Goal: Task Accomplishment & Management: Use online tool/utility

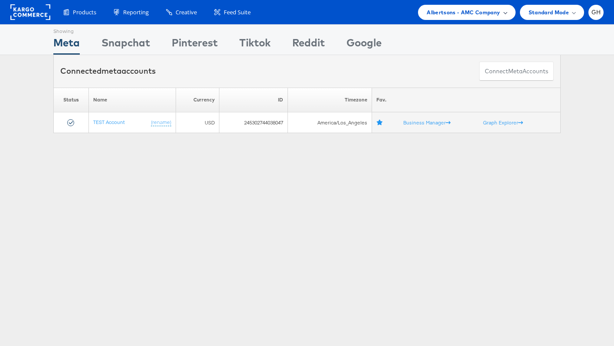
click at [439, 7] on div "Albertsons - AMC Company" at bounding box center [466, 12] width 97 height 15
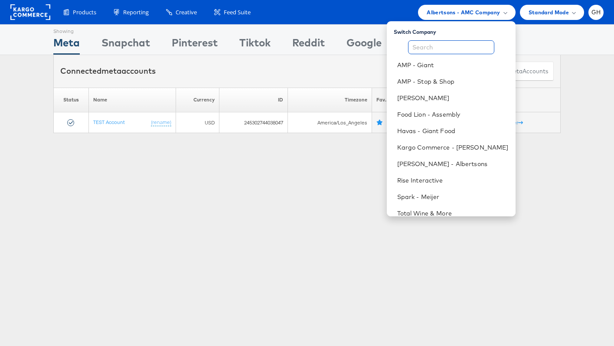
click at [447, 45] on input "text" at bounding box center [451, 47] width 86 height 14
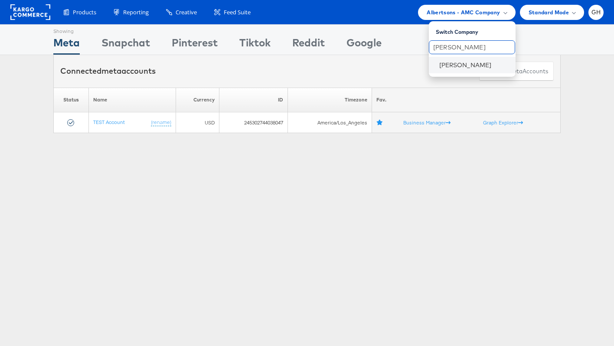
type input "belk"
click at [436, 67] on li "[PERSON_NAME]" at bounding box center [472, 65] width 87 height 16
click at [443, 67] on link "[PERSON_NAME]" at bounding box center [474, 65] width 69 height 9
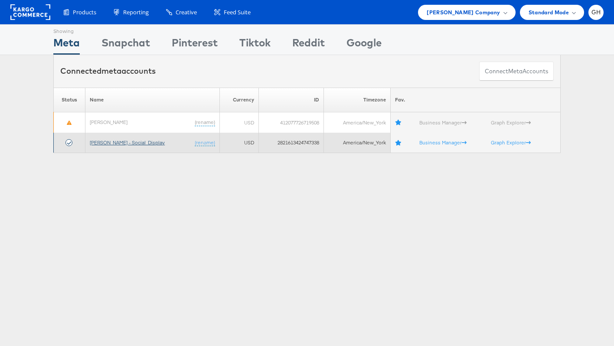
click at [122, 143] on link "[PERSON_NAME] - Social_Display" at bounding box center [127, 142] width 75 height 7
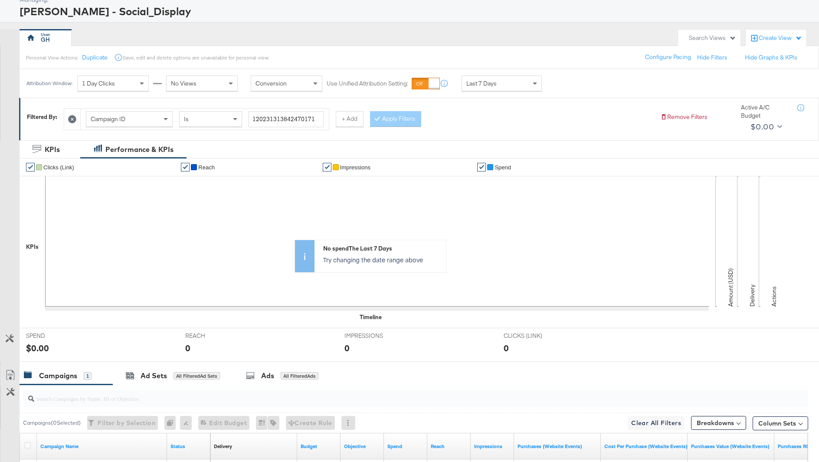
scroll to position [162, 0]
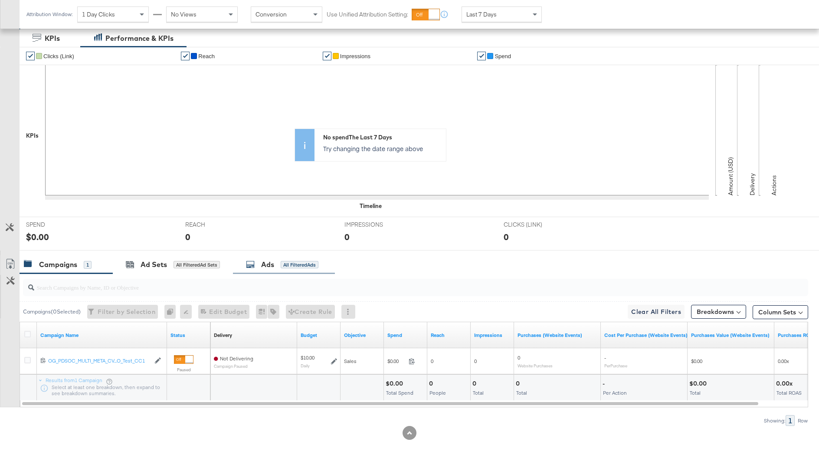
click at [261, 259] on div "Ads All Filtered Ads" at bounding box center [282, 264] width 72 height 10
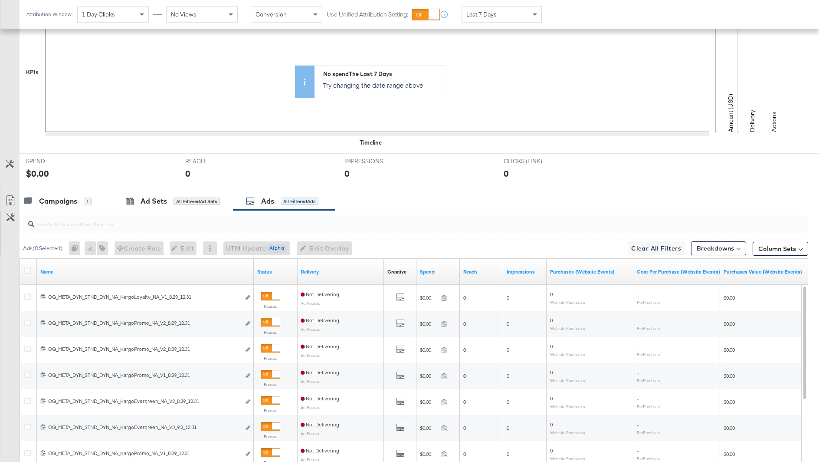
scroll to position [229, 0]
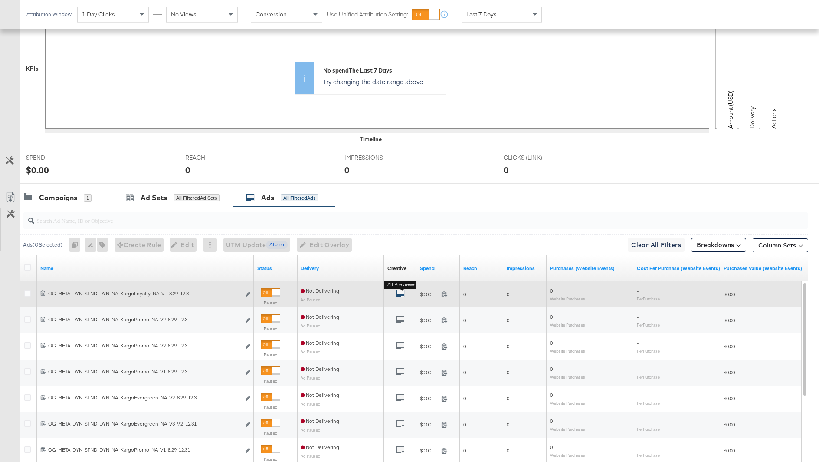
click at [399, 289] on icon "default" at bounding box center [400, 293] width 9 height 9
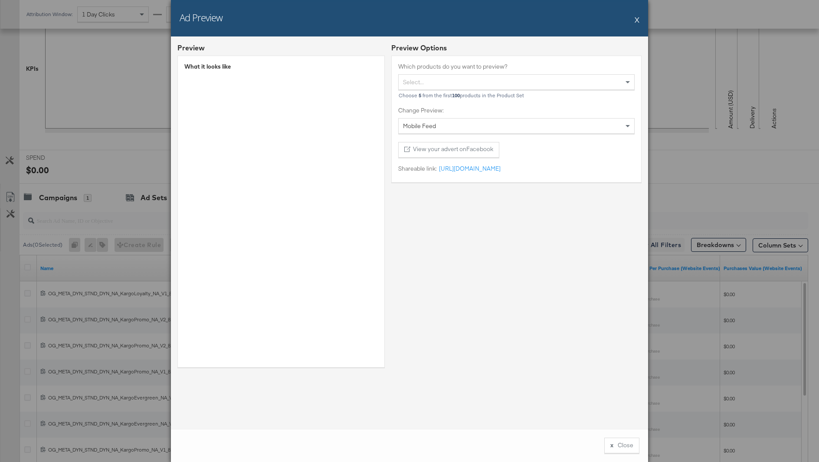
click at [454, 79] on div "Select..." at bounding box center [517, 82] width 236 height 15
click at [450, 260] on div "Preview Options Which products do you want to preview? Select... Choose 5 from …" at bounding box center [516, 208] width 250 height 331
click at [635, 20] on button "X" at bounding box center [637, 19] width 5 height 17
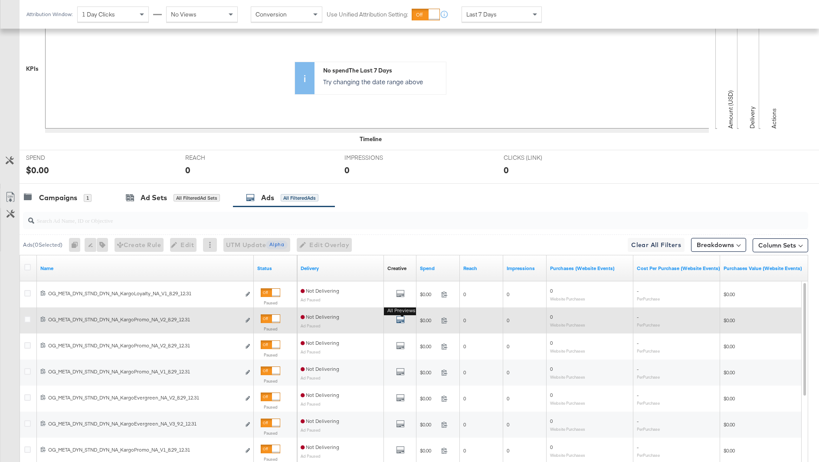
click at [400, 320] on icon "default" at bounding box center [400, 319] width 9 height 9
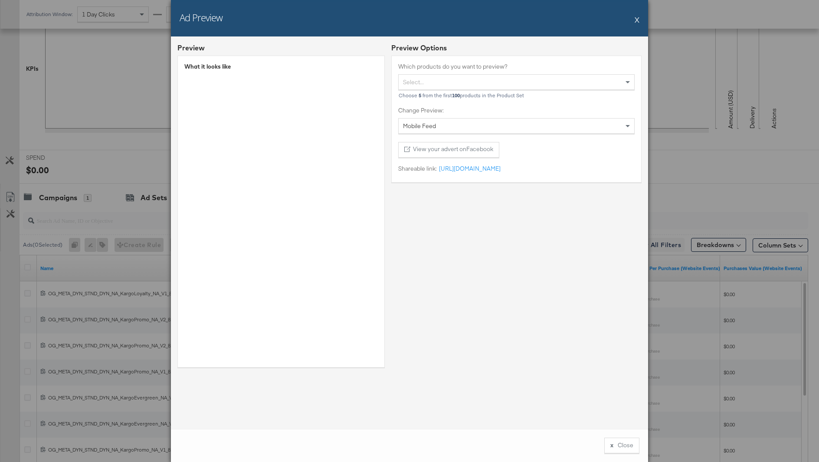
click at [635, 17] on div "Ad Preview X" at bounding box center [409, 18] width 477 height 36
click at [635, 20] on button "X" at bounding box center [637, 19] width 5 height 17
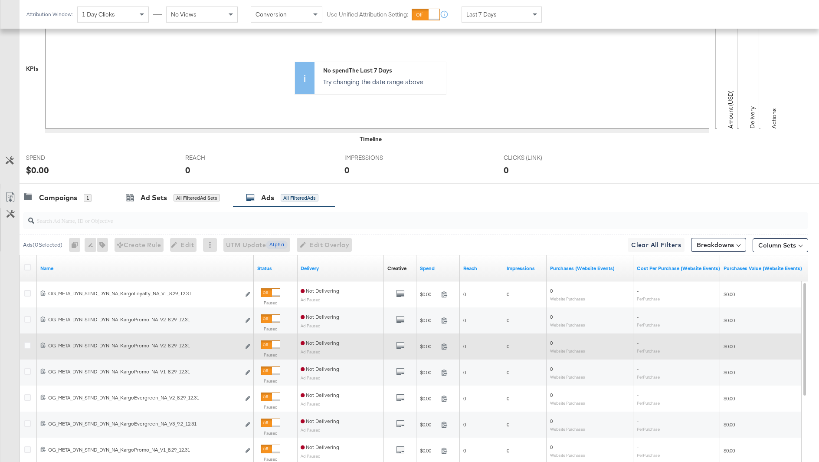
scroll to position [225, 0]
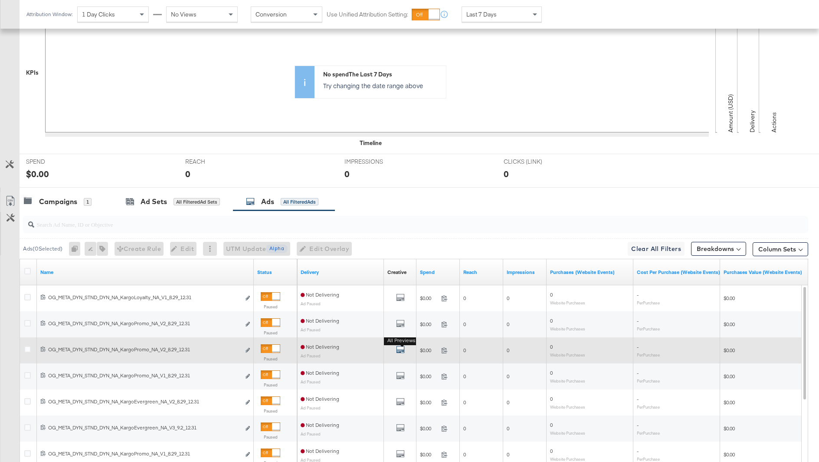
click at [404, 345] on icon "default" at bounding box center [400, 349] width 9 height 9
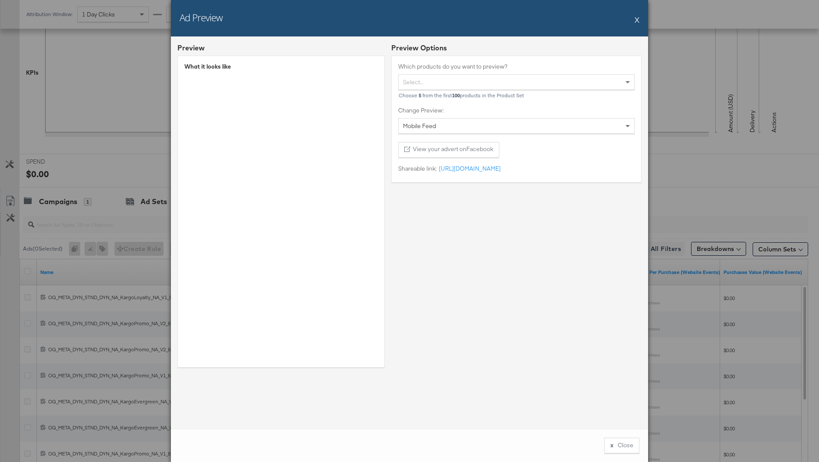
click at [639, 19] on button "X" at bounding box center [637, 19] width 5 height 17
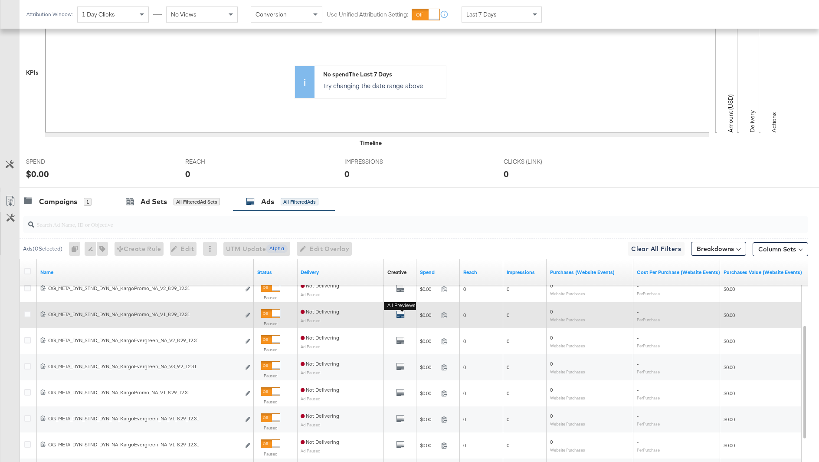
click at [401, 312] on icon "default" at bounding box center [400, 314] width 9 height 9
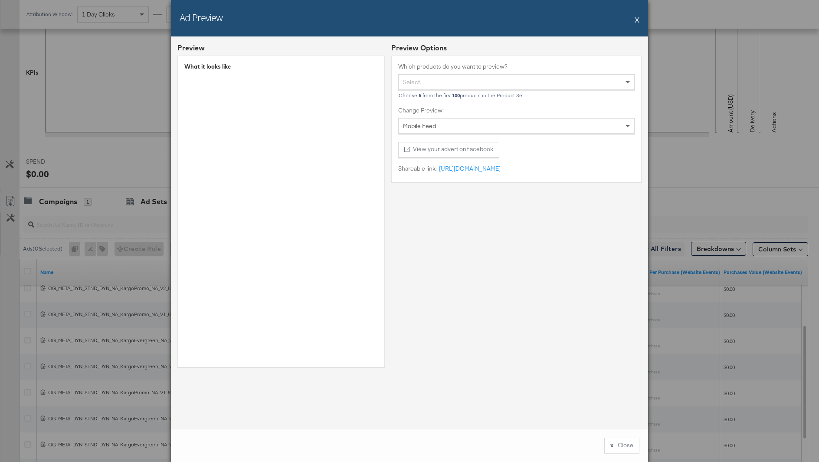
click at [638, 19] on button "X" at bounding box center [637, 19] width 5 height 17
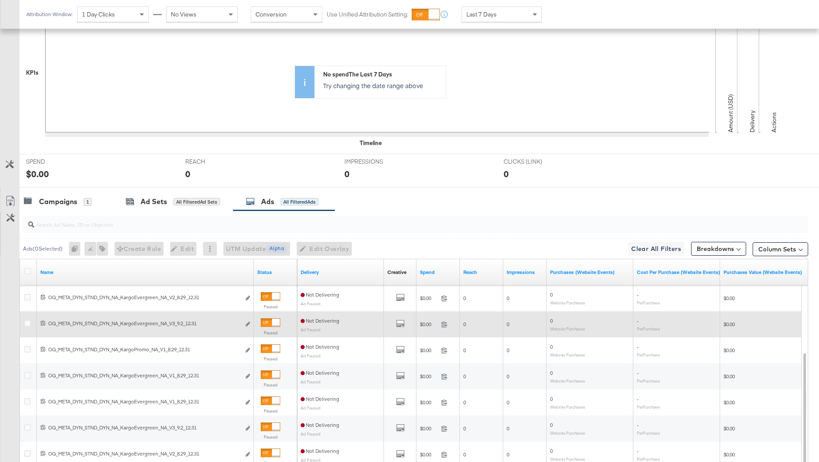
scroll to position [229, 0]
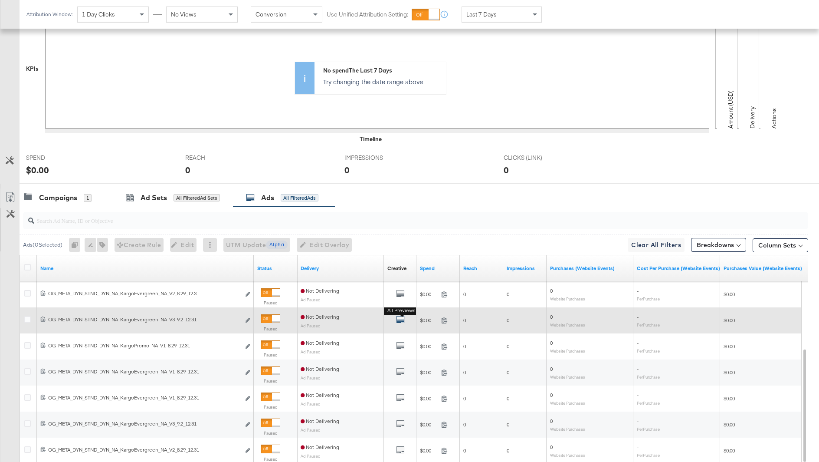
click at [401, 315] on button "All Previews" at bounding box center [400, 320] width 9 height 11
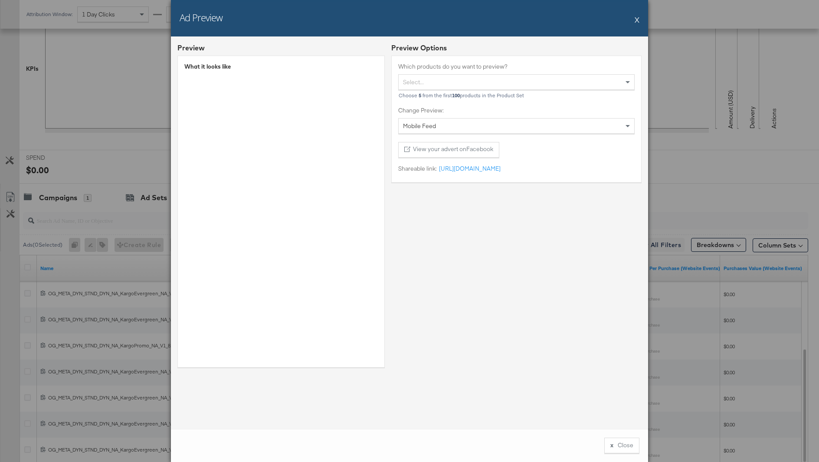
click at [636, 18] on button "X" at bounding box center [637, 19] width 5 height 17
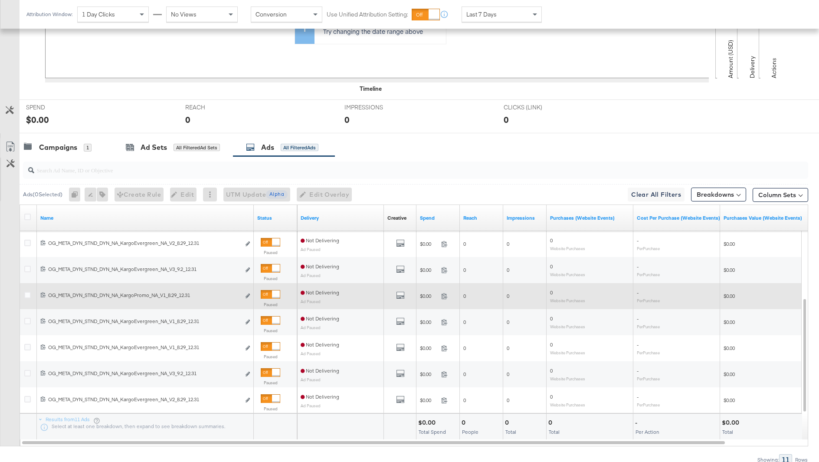
scroll to position [281, 0]
click at [401, 292] on icon "default" at bounding box center [400, 293] width 9 height 9
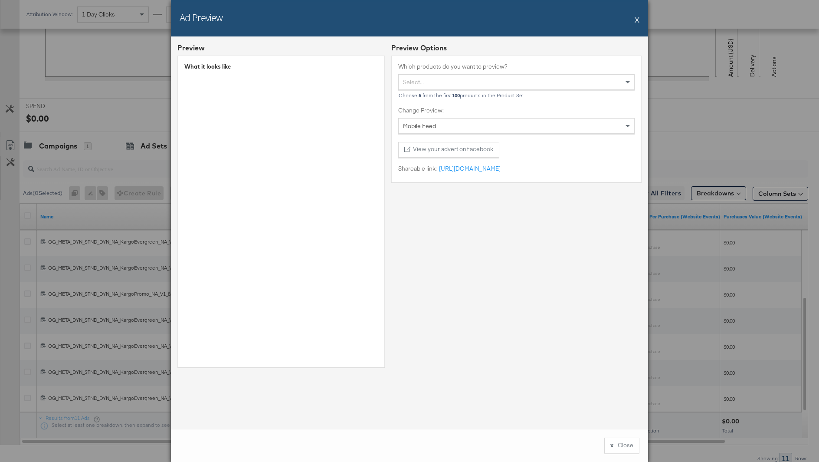
click at [638, 23] on button "X" at bounding box center [637, 19] width 5 height 17
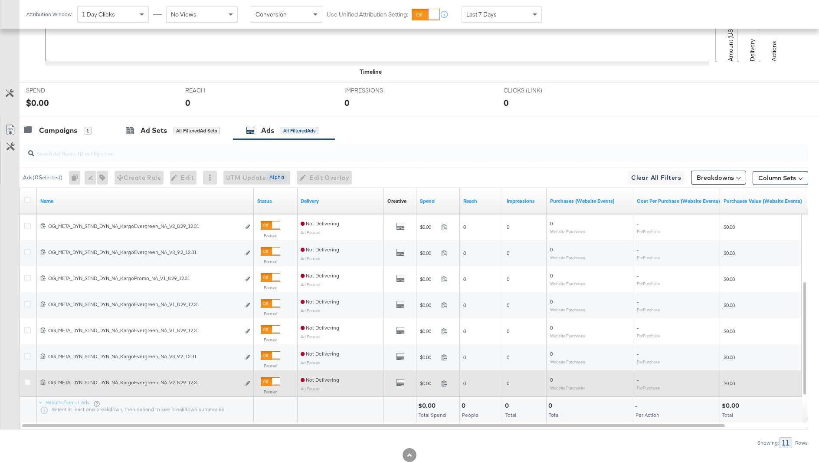
scroll to position [299, 0]
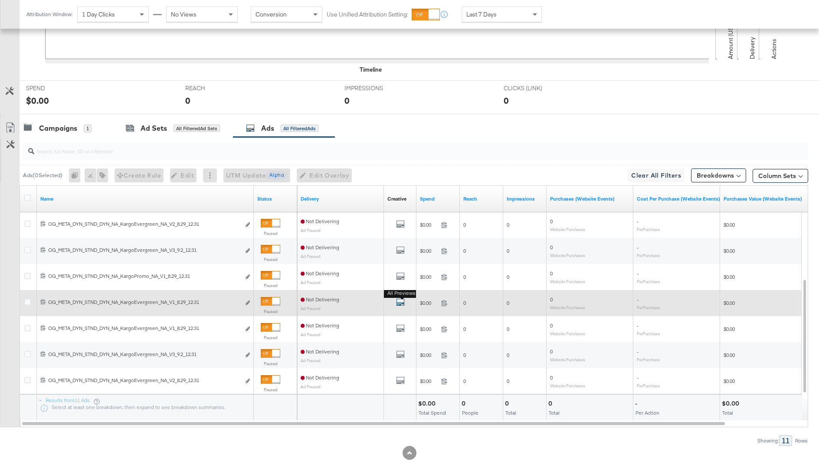
click at [404, 300] on icon "default" at bounding box center [400, 302] width 9 height 9
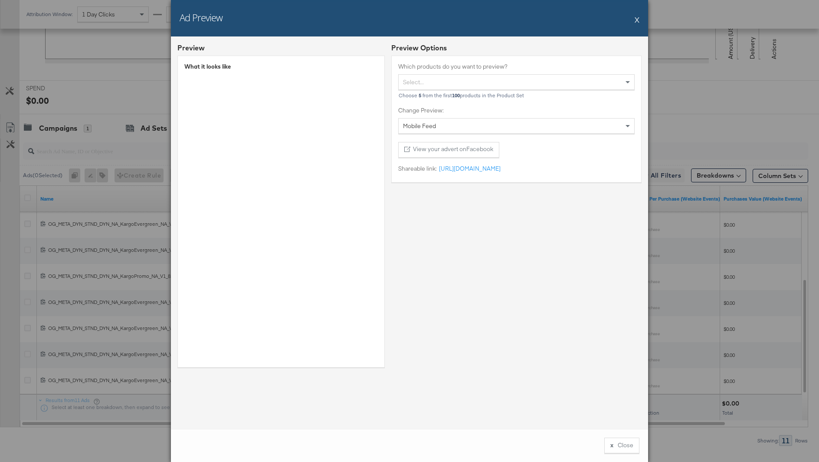
click at [636, 20] on button "X" at bounding box center [637, 19] width 5 height 17
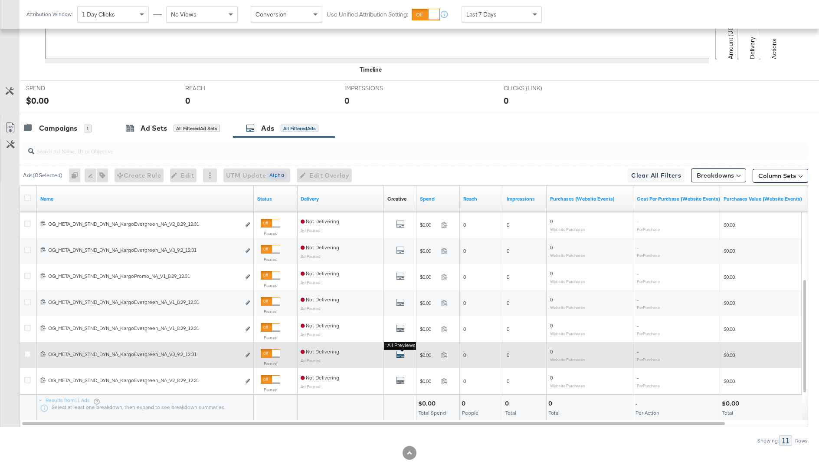
click at [401, 352] on icon "default" at bounding box center [400, 354] width 9 height 9
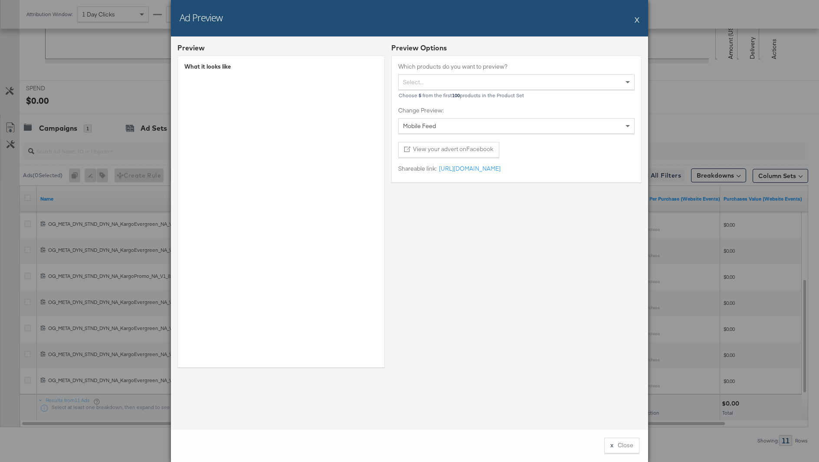
click at [637, 19] on button "X" at bounding box center [637, 19] width 5 height 17
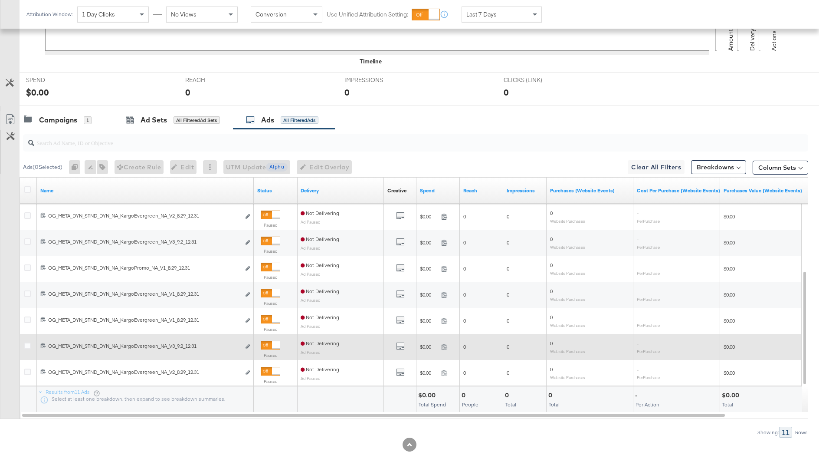
scroll to position [309, 0]
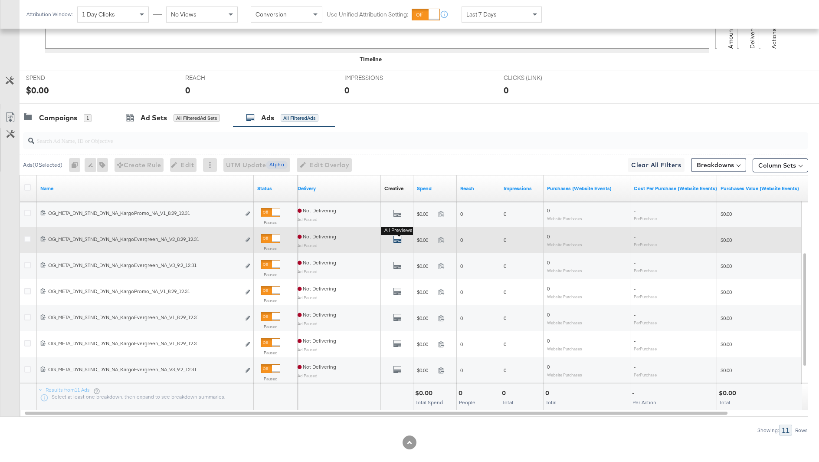
click at [397, 235] on icon "default" at bounding box center [397, 239] width 9 height 9
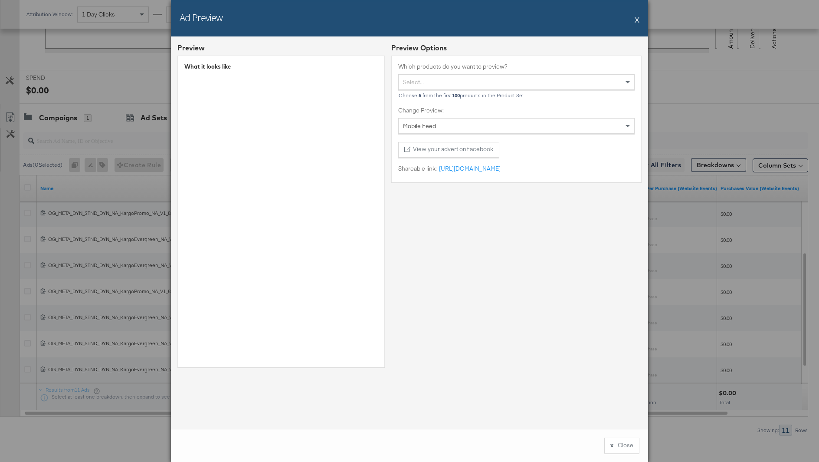
click at [353, 191] on div "What it looks like" at bounding box center [280, 212] width 207 height 312
click at [56, 132] on div "Ad Preview X Preview What it looks like Preview Options Which products do you w…" at bounding box center [409, 231] width 819 height 462
click at [640, 24] on div "Ad Preview X" at bounding box center [409, 18] width 477 height 36
click at [634, 17] on div "Ad Preview X" at bounding box center [409, 18] width 477 height 36
click at [636, 17] on button "X" at bounding box center [637, 19] width 5 height 17
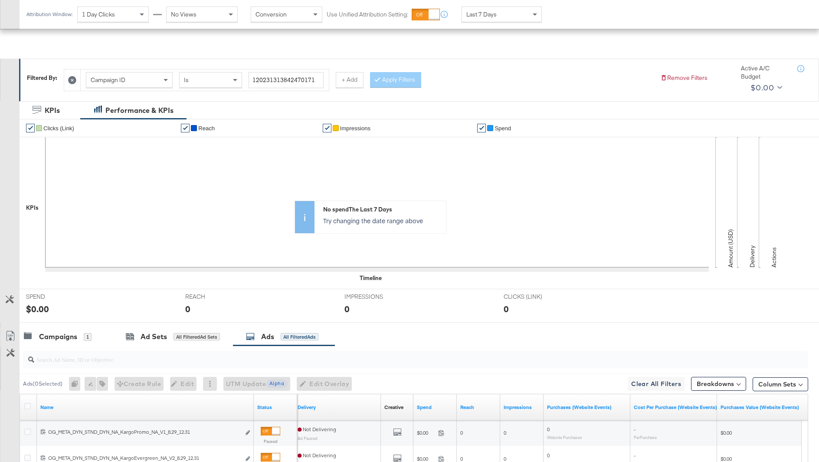
scroll to position [0, 0]
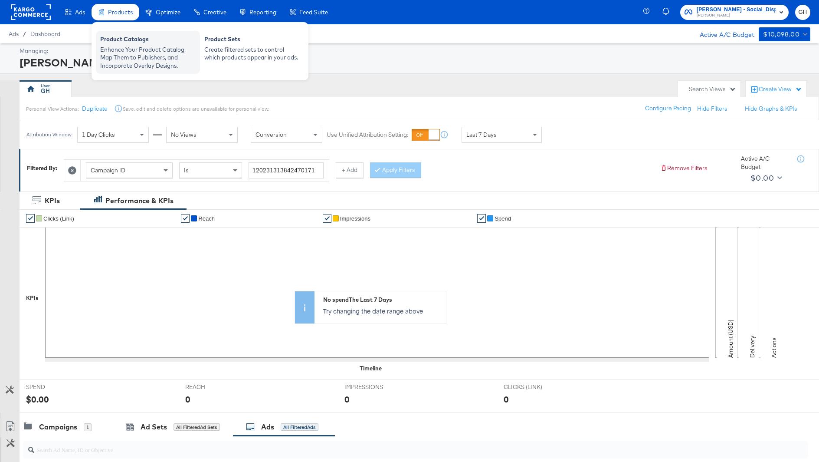
click at [128, 39] on div "Product Catalogs" at bounding box center [147, 40] width 95 height 10
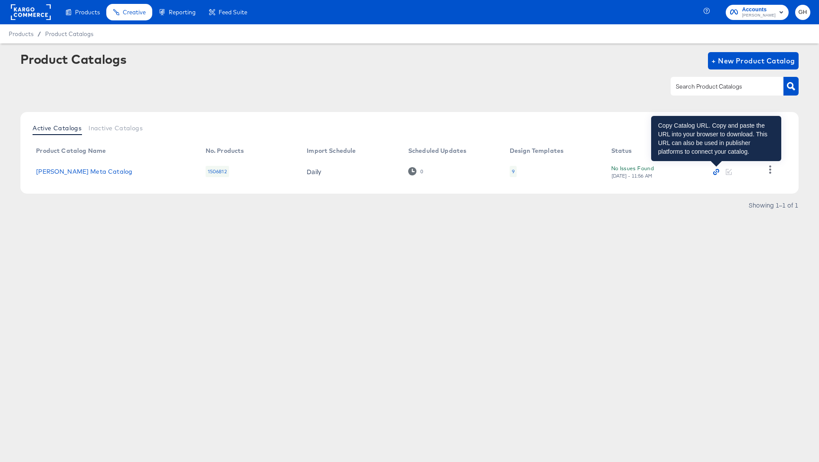
click at [716, 172] on icon "button" at bounding box center [716, 172] width 2 height 2
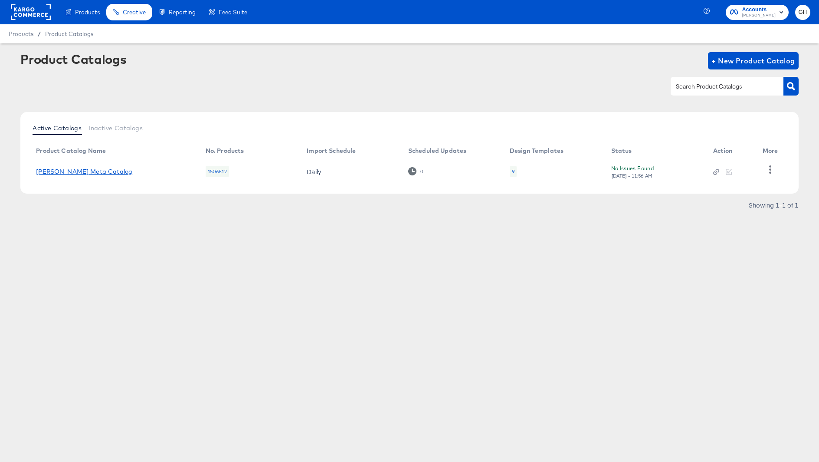
click at [59, 173] on link "[PERSON_NAME] Meta Catalog" at bounding box center [84, 171] width 96 height 7
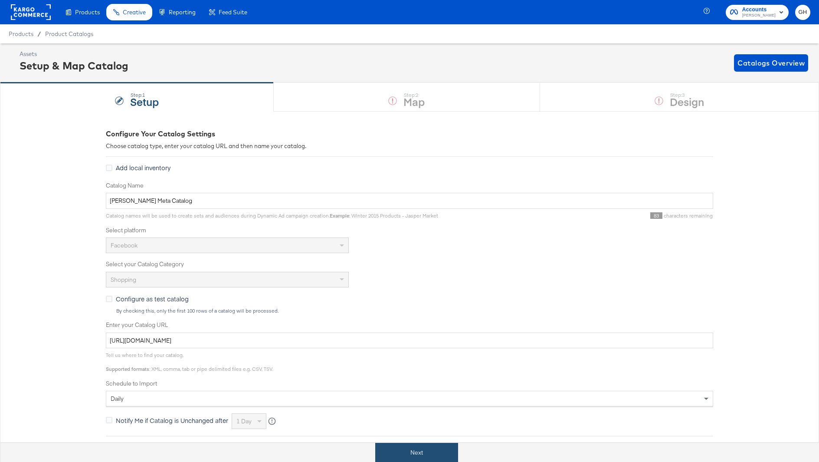
click at [413, 450] on button "Next" at bounding box center [416, 453] width 83 height 20
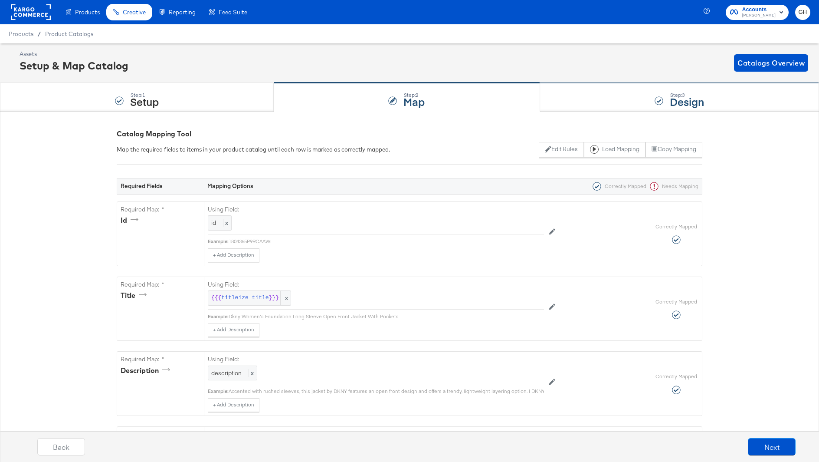
click at [608, 83] on div "Step: 3 Design" at bounding box center [679, 97] width 279 height 29
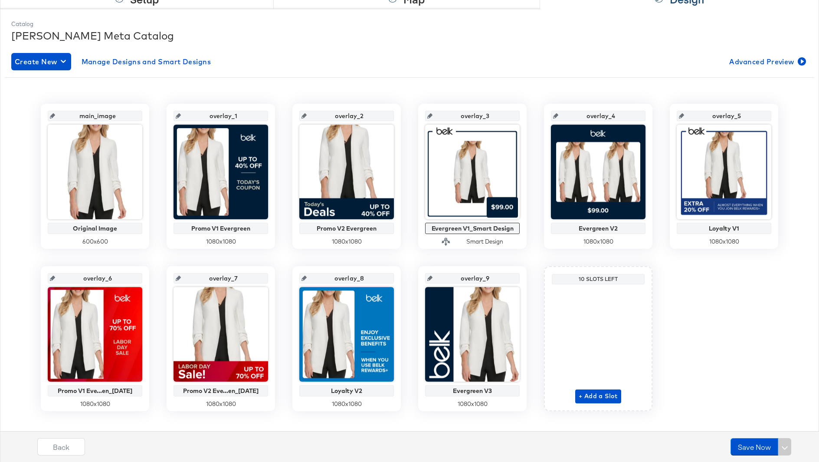
scroll to position [106, 0]
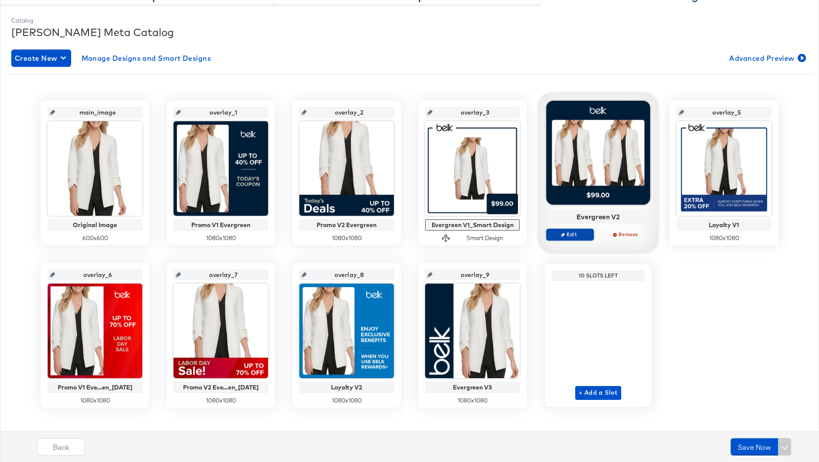
click at [568, 233] on span "Edit" at bounding box center [570, 234] width 40 height 7
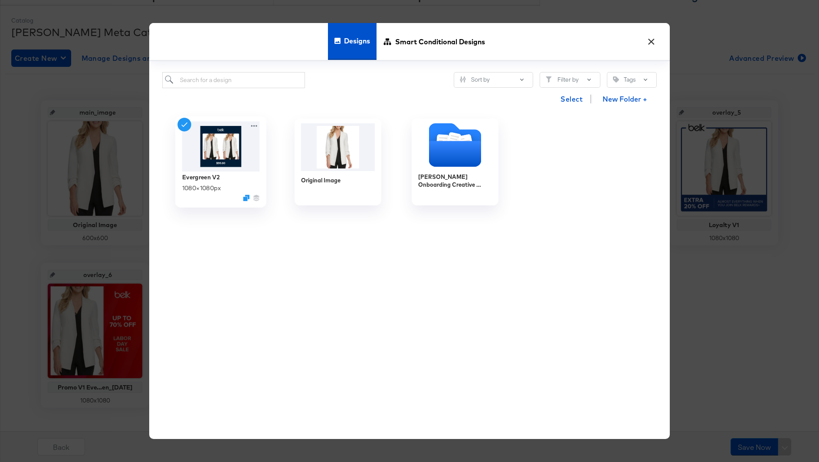
click at [209, 156] on img at bounding box center [221, 146] width 78 height 50
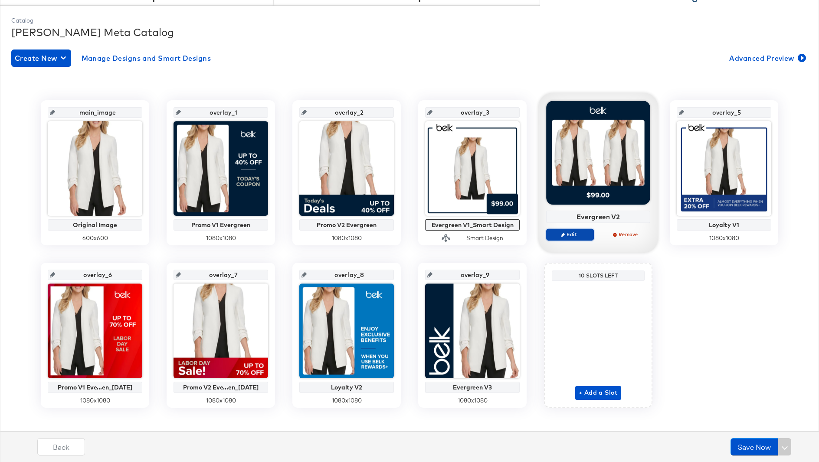
click at [560, 232] on span "Edit" at bounding box center [570, 234] width 40 height 7
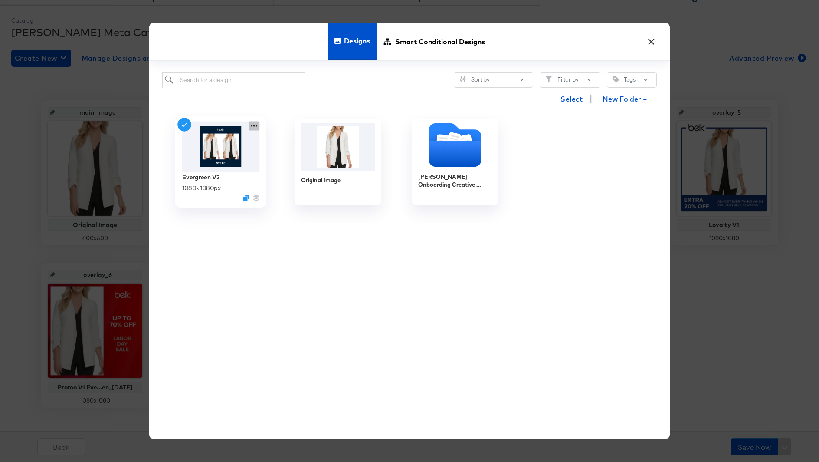
click at [250, 125] on icon at bounding box center [254, 125] width 11 height 9
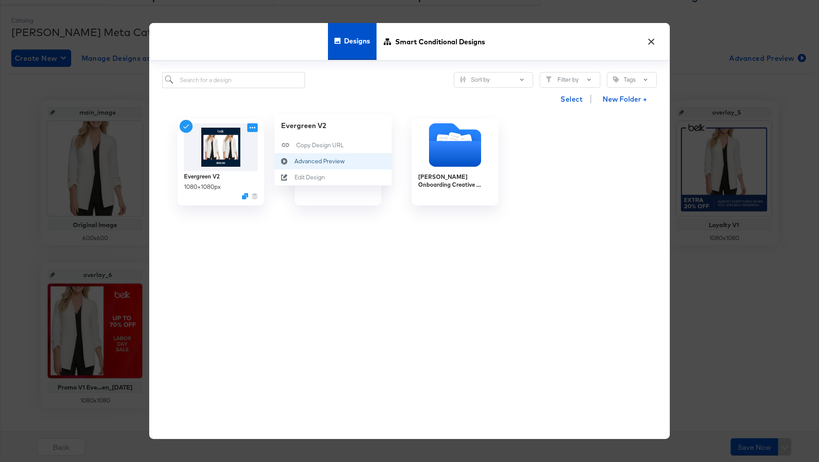
click at [295, 161] on div "Advanced Preview Advanced Preview" at bounding box center [295, 161] width 0 height 0
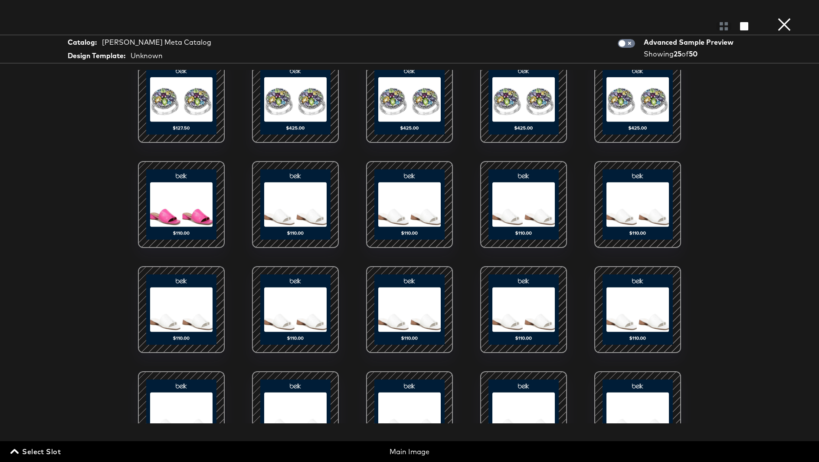
scroll to position [189, 0]
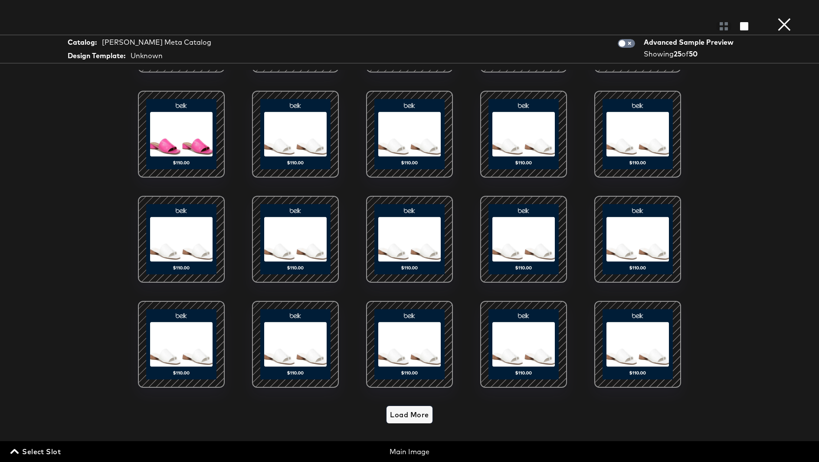
click at [410, 412] on span "Load More" at bounding box center [409, 414] width 39 height 12
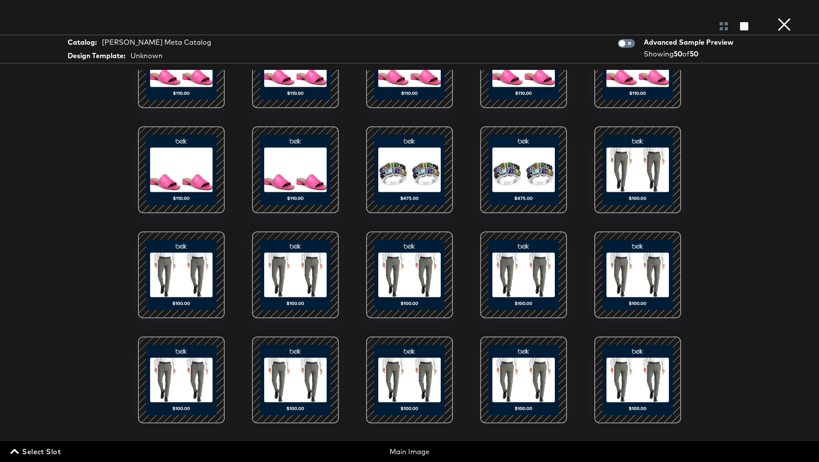
scroll to position [0, 0]
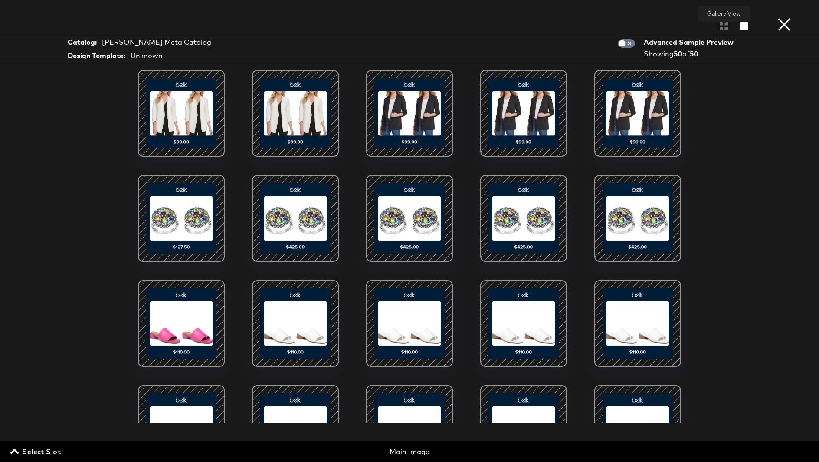
click at [725, 24] on div at bounding box center [723, 26] width 15 height 9
click at [624, 44] on input "checkbox" at bounding box center [622, 45] width 26 height 9
checkbox input "true"
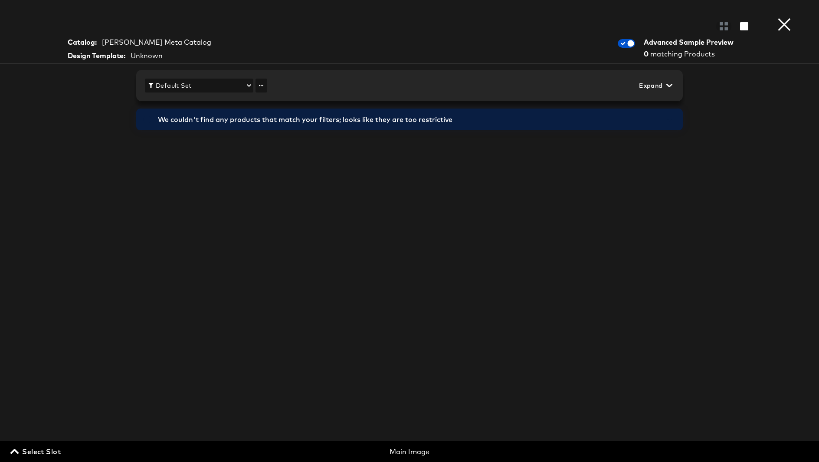
click at [437, 70] on div "Default Set Expand Price less than 1, 1-10, 10-100, 101... Sale Price less than…" at bounding box center [409, 85] width 547 height 31
click at [209, 81] on span "Default Set" at bounding box center [199, 85] width 102 height 11
click at [265, 87] on div at bounding box center [409, 231] width 819 height 462
click at [226, 86] on span "Default Set" at bounding box center [199, 85] width 102 height 11
click at [665, 89] on div at bounding box center [409, 231] width 819 height 462
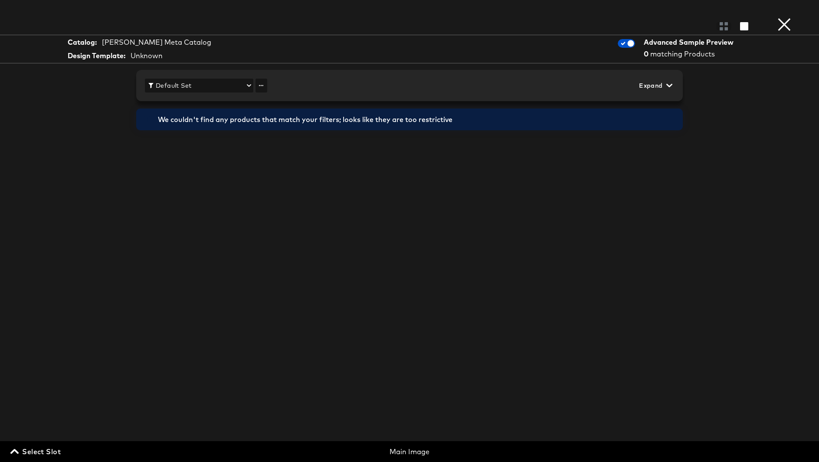
click at [657, 82] on span "Expand" at bounding box center [655, 85] width 32 height 11
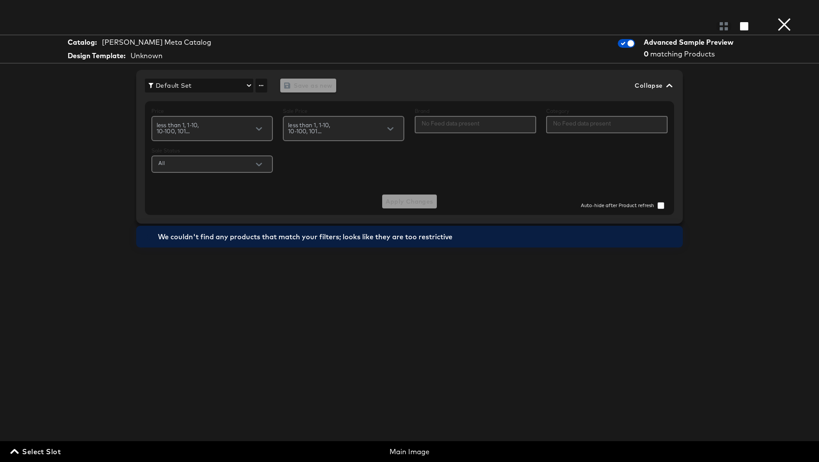
click at [672, 82] on icon "button" at bounding box center [669, 85] width 6 height 6
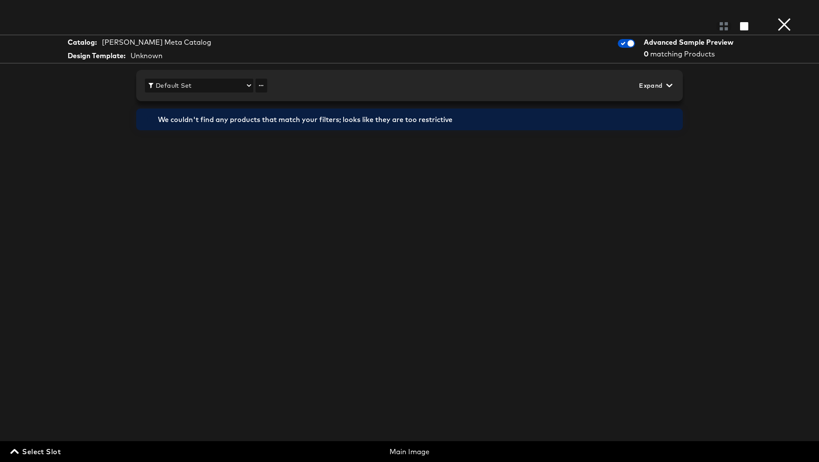
click at [672, 82] on icon "button" at bounding box center [669, 85] width 6 height 6
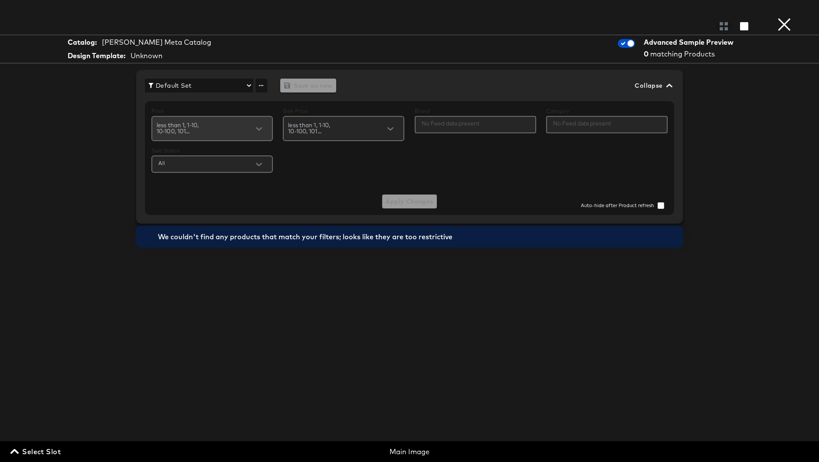
click at [228, 131] on input "text" at bounding box center [236, 127] width 71 height 10
type input "im"
click at [228, 159] on input "All" at bounding box center [214, 163] width 115 height 10
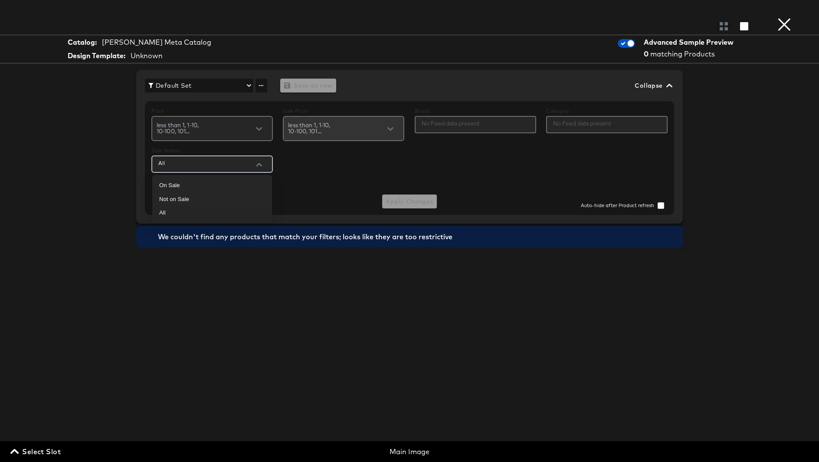
click at [318, 124] on span "less than 1, 1-10, 10-100, 101..." at bounding box center [310, 131] width 45 height 18
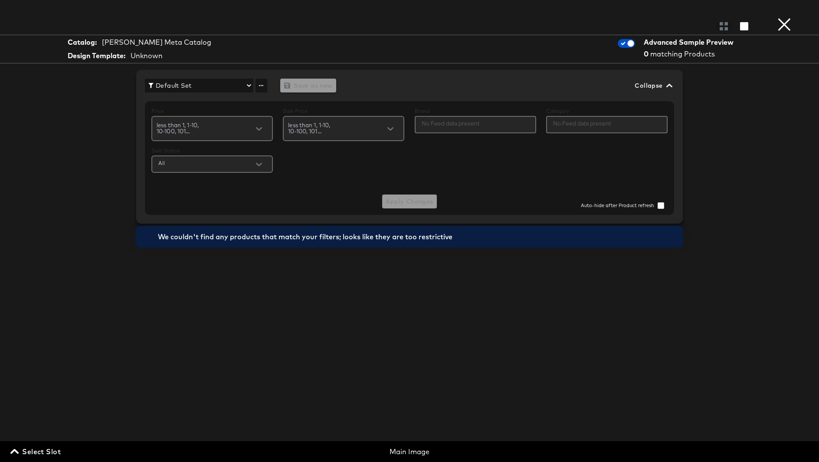
click at [781, 17] on button "×" at bounding box center [784, 8] width 17 height 17
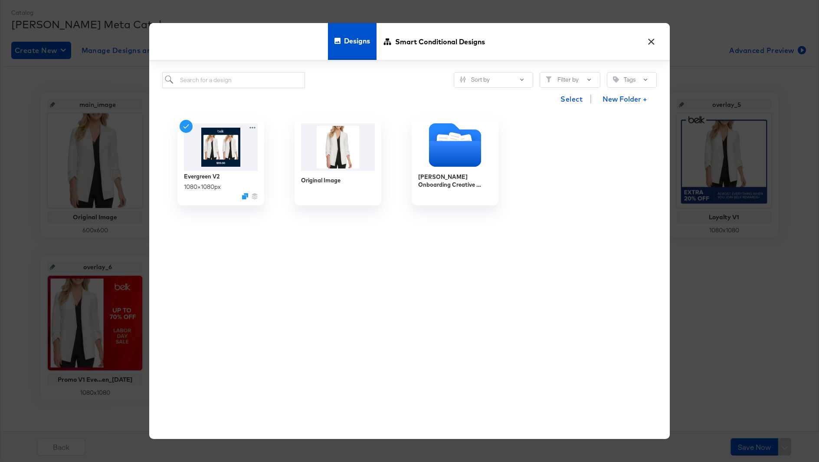
click at [657, 38] on button "×" at bounding box center [652, 40] width 16 height 16
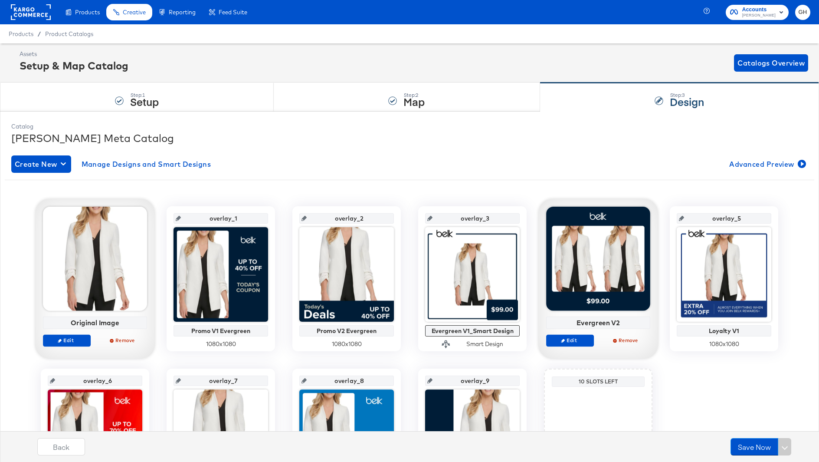
click at [33, 8] on rect at bounding box center [31, 12] width 40 height 16
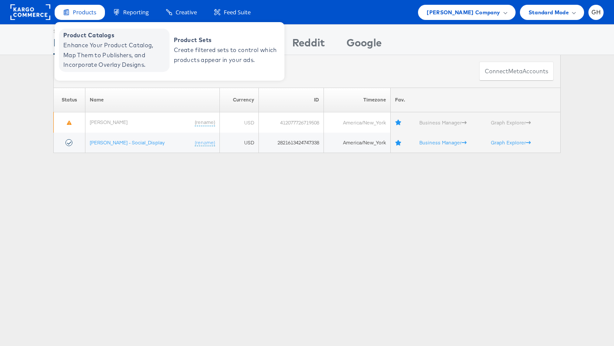
click at [110, 63] on span "Enhance Your Product Catalog, Map Them to Publishers, and Incorporate Overlay D…" at bounding box center [115, 55] width 104 height 30
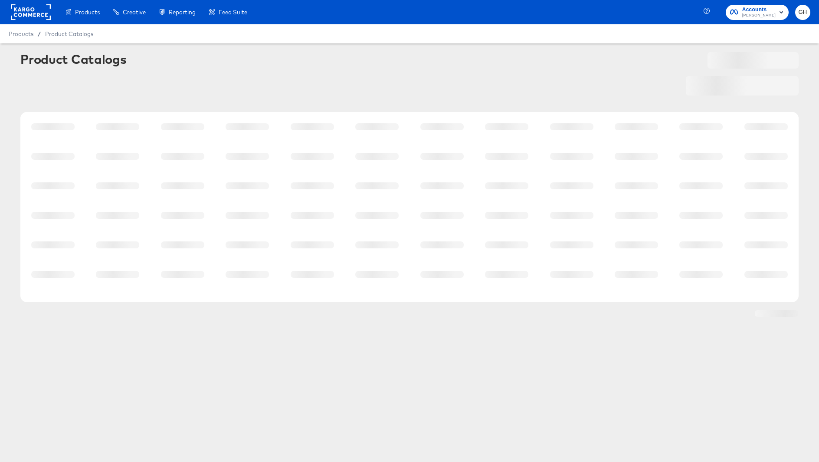
click at [139, 56] on div "Product Catalogs" at bounding box center [409, 60] width 778 height 17
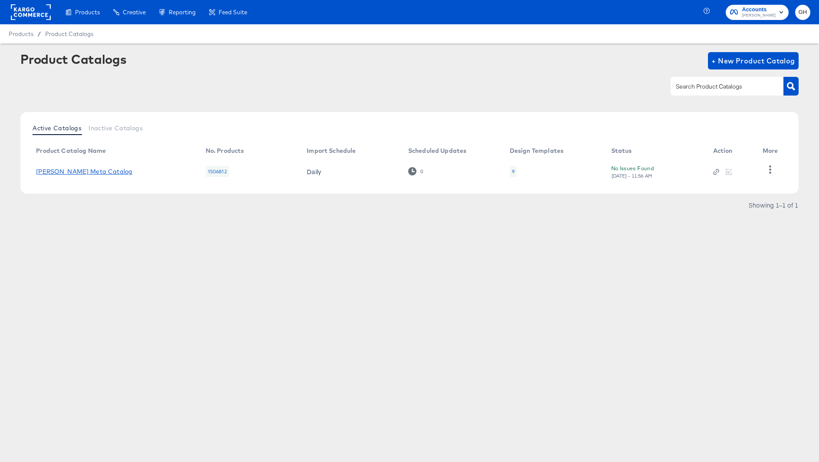
click at [81, 174] on link "[PERSON_NAME] Meta Catalog" at bounding box center [84, 171] width 96 height 7
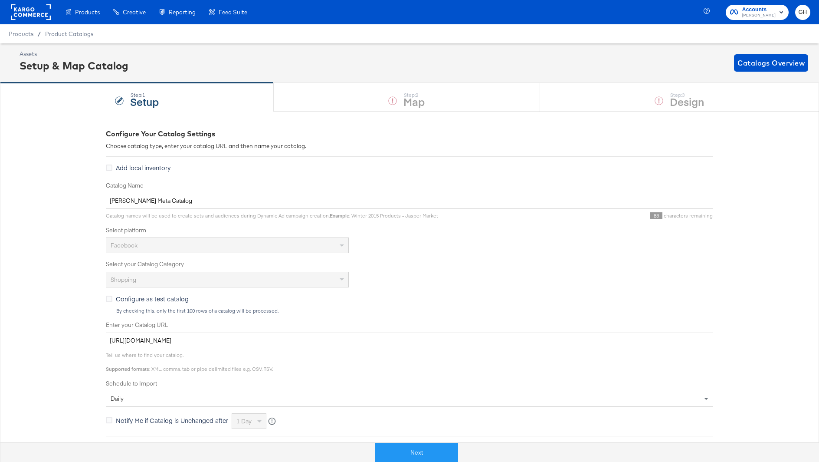
click at [663, 108] on div "Step: 1 Setup Step: 2 Map Step: 3 Design" at bounding box center [409, 96] width 819 height 29
click at [668, 97] on div "Step: 1 Setup Step: 2 Map Step: 3 Design" at bounding box center [409, 96] width 819 height 29
click at [415, 455] on button "Next" at bounding box center [416, 453] width 83 height 20
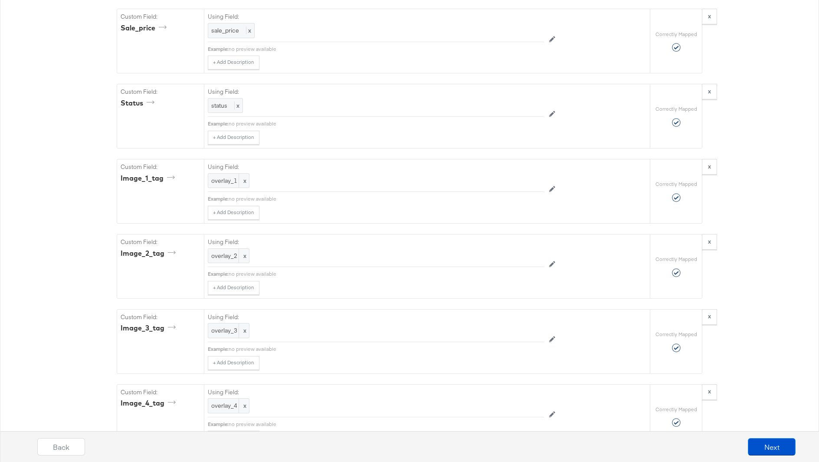
scroll to position [1436, 0]
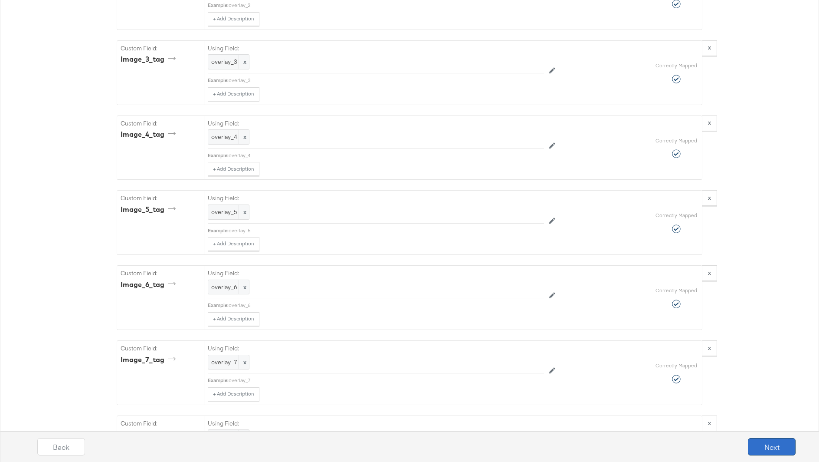
click at [781, 448] on button "Next" at bounding box center [772, 446] width 48 height 17
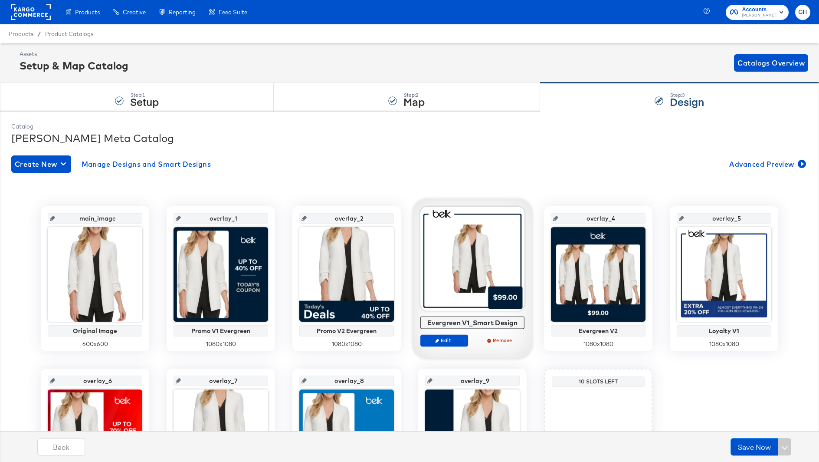
click at [456, 301] on div at bounding box center [472, 259] width 104 height 104
click at [442, 342] on span "Edit" at bounding box center [444, 340] width 40 height 7
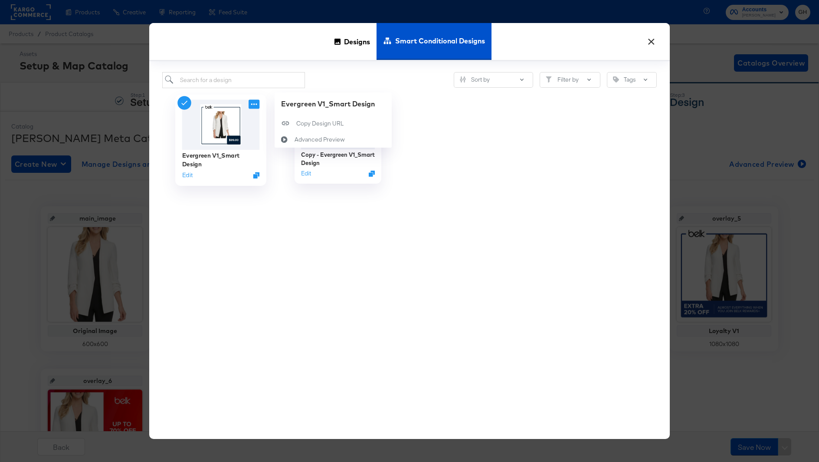
click at [253, 102] on icon at bounding box center [254, 103] width 11 height 9
click at [294, 141] on div "Advanced Preview Advanced Preview" at bounding box center [285, 139] width 20 height 16
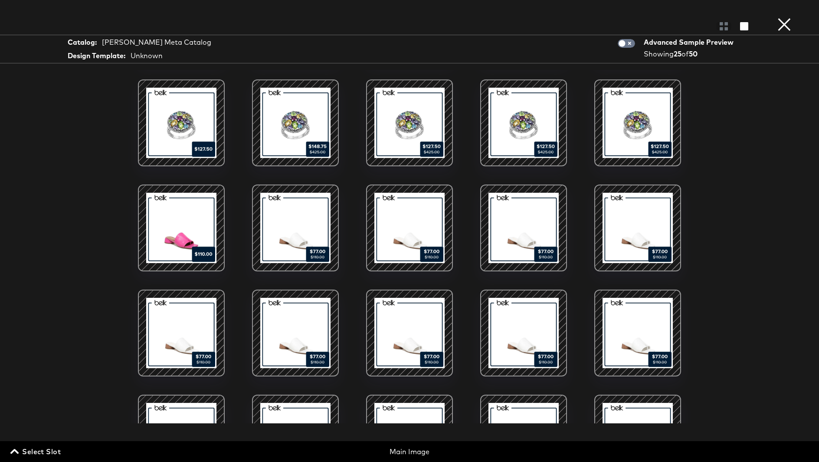
scroll to position [189, 0]
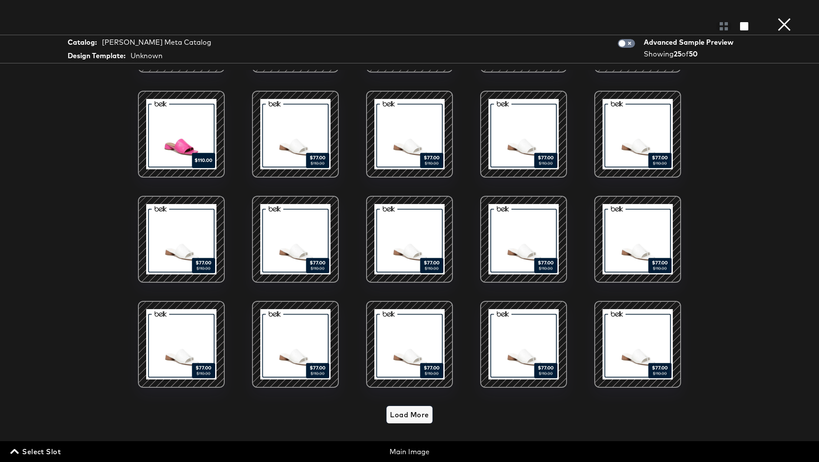
click at [420, 414] on span "Load More" at bounding box center [409, 414] width 39 height 12
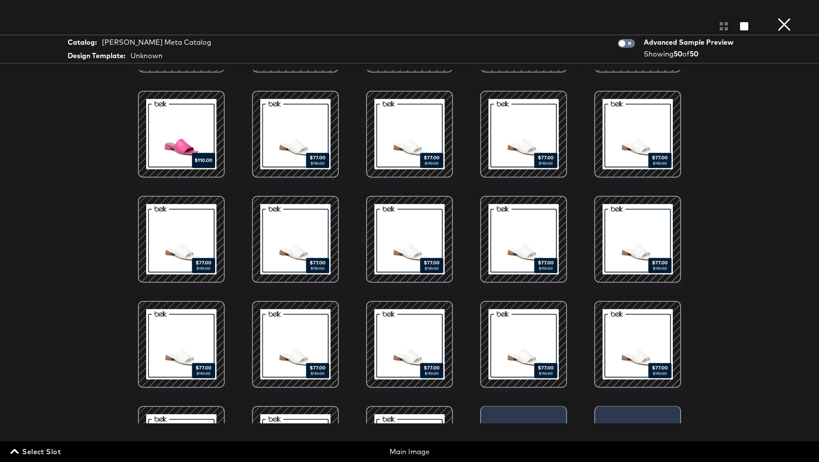
click at [411, 413] on div at bounding box center [410, 449] width 74 height 74
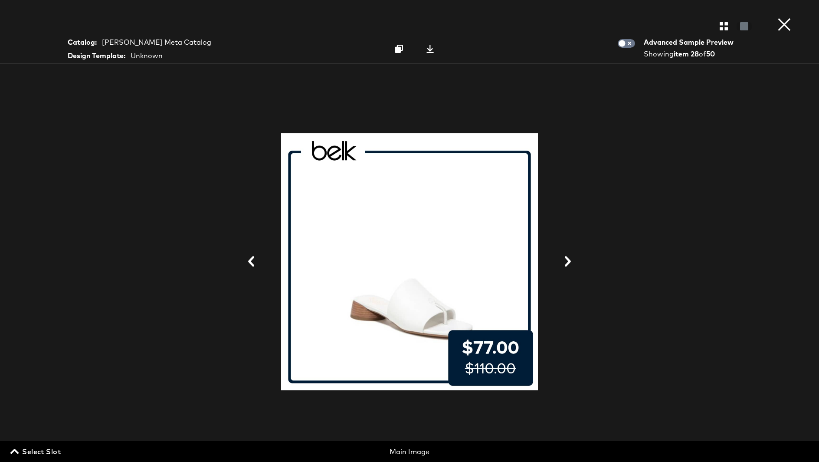
click at [585, 276] on div at bounding box center [409, 261] width 651 height 375
click at [785, 17] on button "×" at bounding box center [784, 8] width 17 height 17
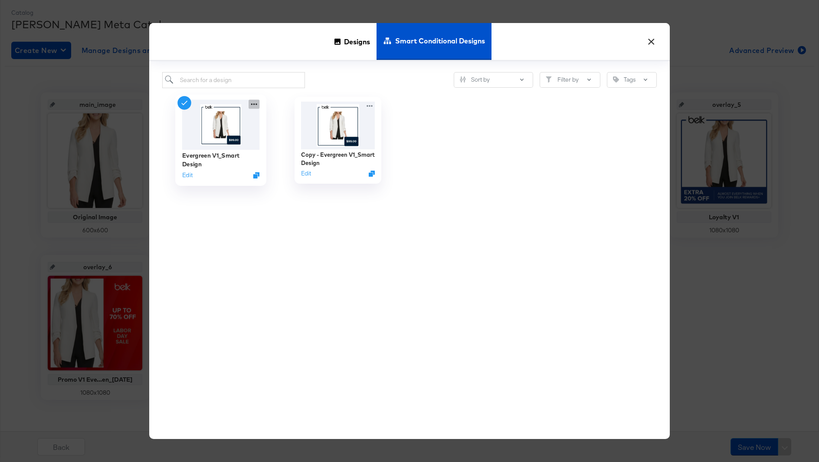
click at [253, 102] on icon at bounding box center [254, 103] width 11 height 9
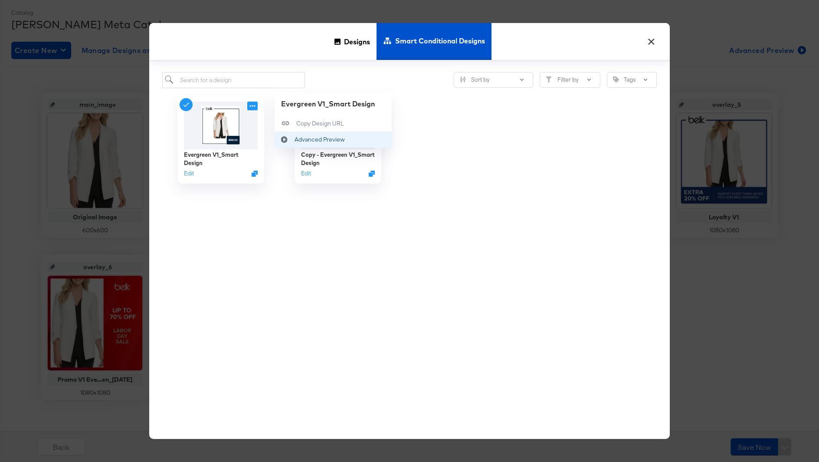
click at [294, 133] on div "Advanced Preview Advanced Preview" at bounding box center [285, 139] width 20 height 16
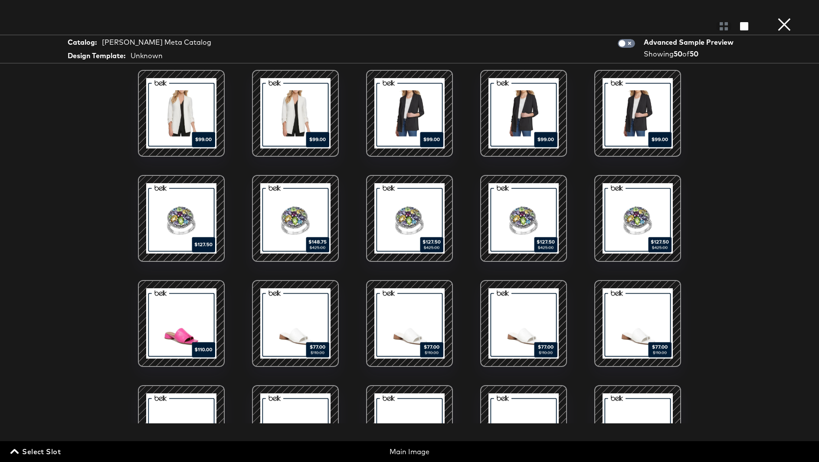
scroll to position [679, 0]
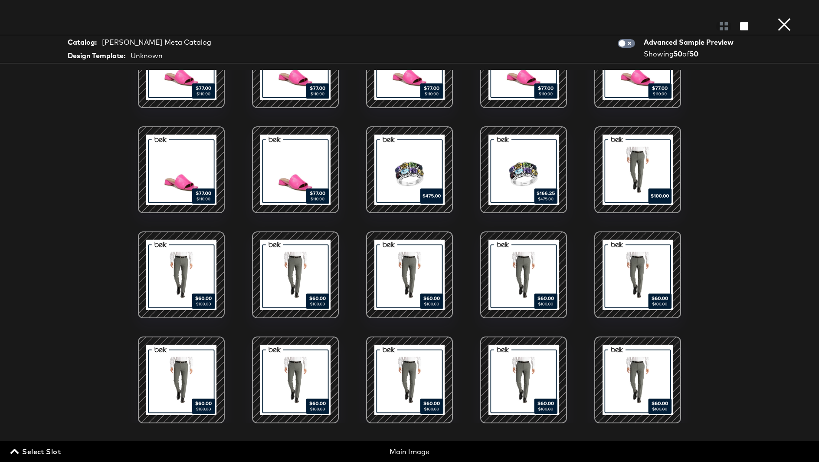
click at [796, 22] on div at bounding box center [409, 25] width 819 height 17
click at [788, 17] on button "×" at bounding box center [784, 8] width 17 height 17
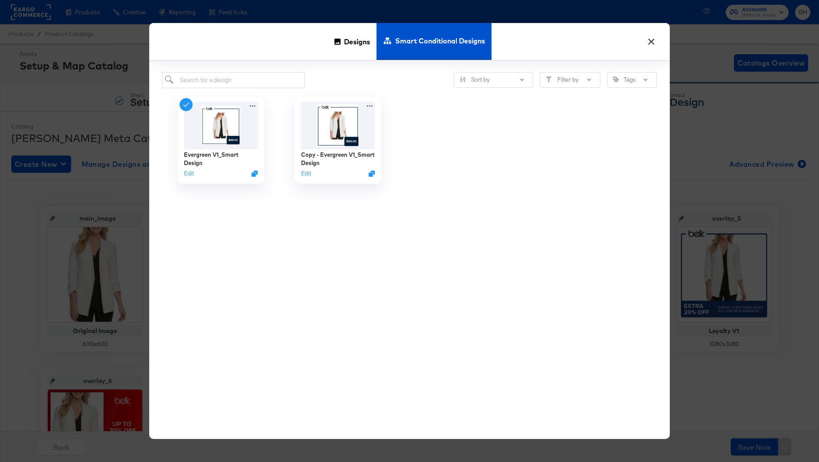
click at [100, 217] on div "× Designs Smart Conditional Designs Sort by Filter by Tags Evergreen V1_Smart D…" at bounding box center [409, 231] width 819 height 462
click at [650, 35] on button "×" at bounding box center [652, 40] width 16 height 16
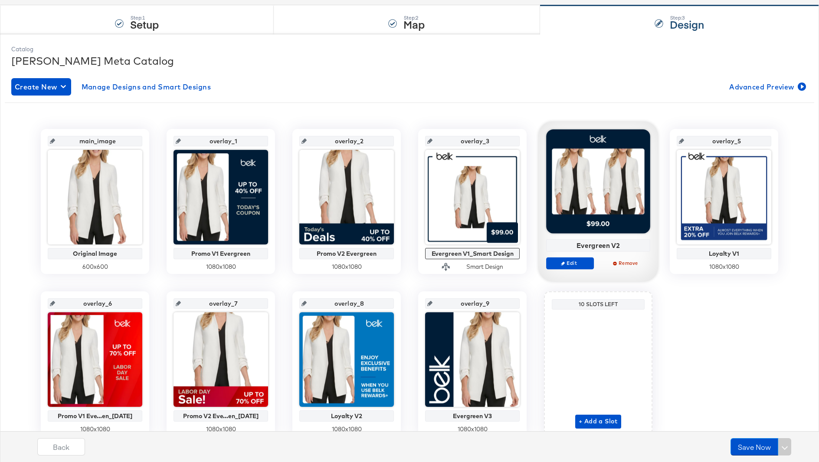
scroll to position [0, 0]
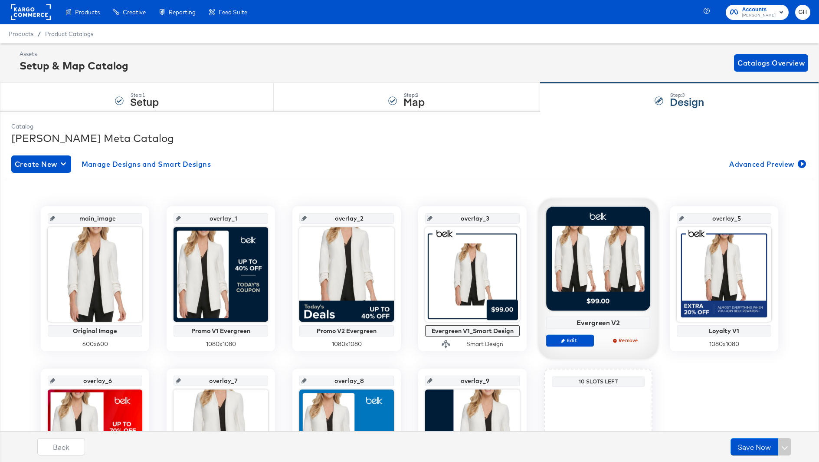
click at [491, 189] on div "main_image Original Image 600 x 600 overlay_1 Promo V1 Evergreen 1080 x 1080 ov…" at bounding box center [409, 357] width 797 height 340
